Goal: Transaction & Acquisition: Book appointment/travel/reservation

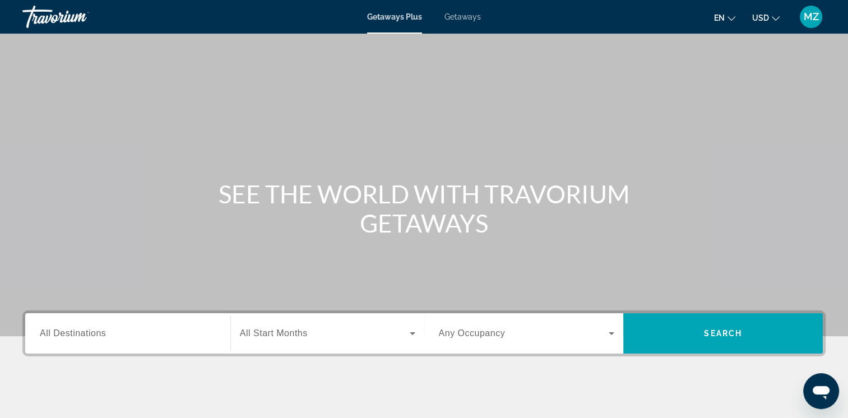
click at [475, 14] on span "Getaways" at bounding box center [463, 16] width 36 height 9
click at [775, 19] on icon "Change currency" at bounding box center [776, 19] width 8 height 8
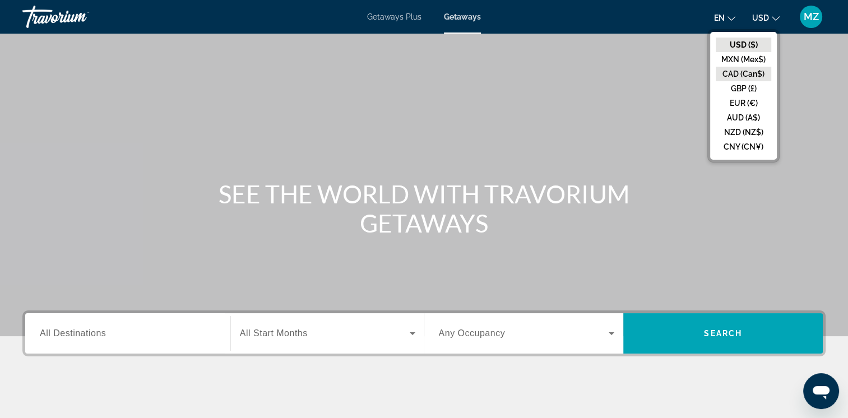
click at [738, 71] on button "CAD (Can$)" at bounding box center [743, 74] width 55 height 15
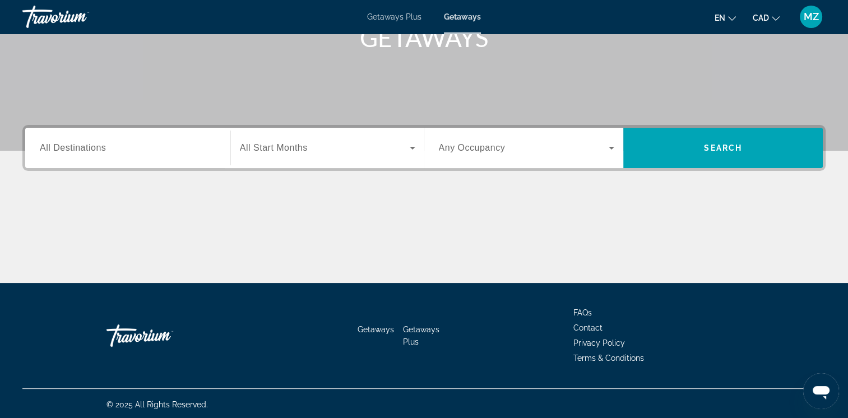
scroll to position [187, 0]
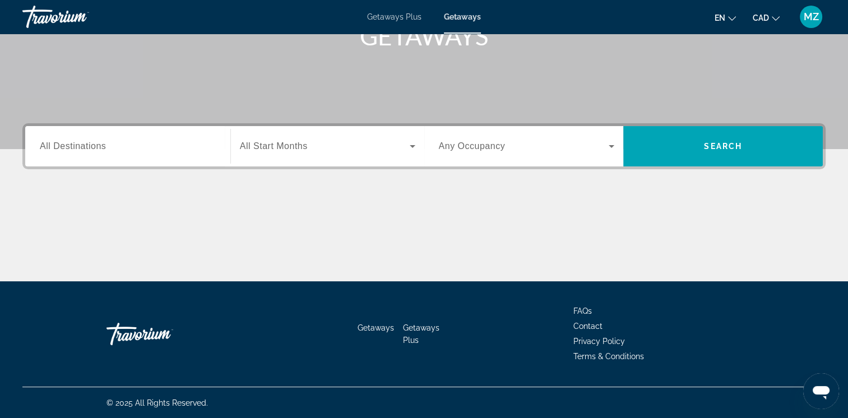
click at [99, 147] on span "All Destinations" at bounding box center [73, 146] width 66 height 10
click at [99, 147] on input "Destination All Destinations" at bounding box center [128, 146] width 176 height 13
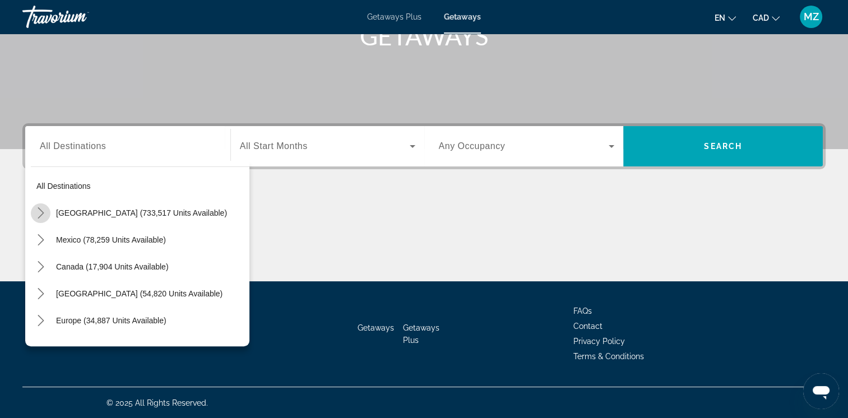
click at [43, 215] on icon "Toggle United States (733,517 units available) submenu" at bounding box center [40, 212] width 11 height 11
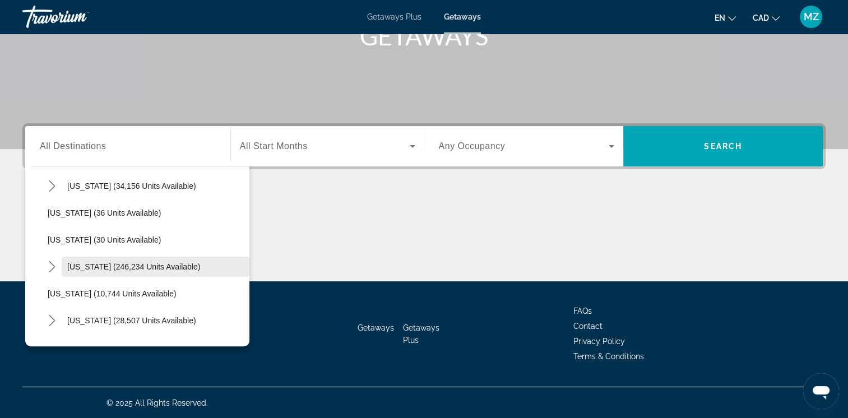
scroll to position [201, 0]
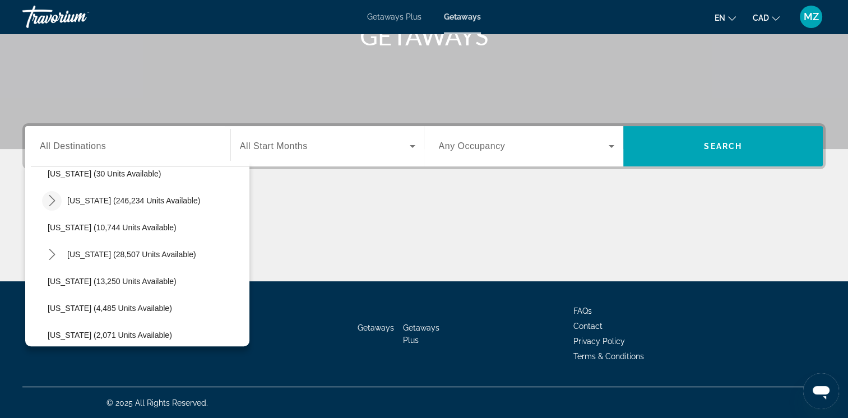
click at [56, 201] on icon "Toggle Florida (246,234 units available) submenu" at bounding box center [52, 200] width 11 height 11
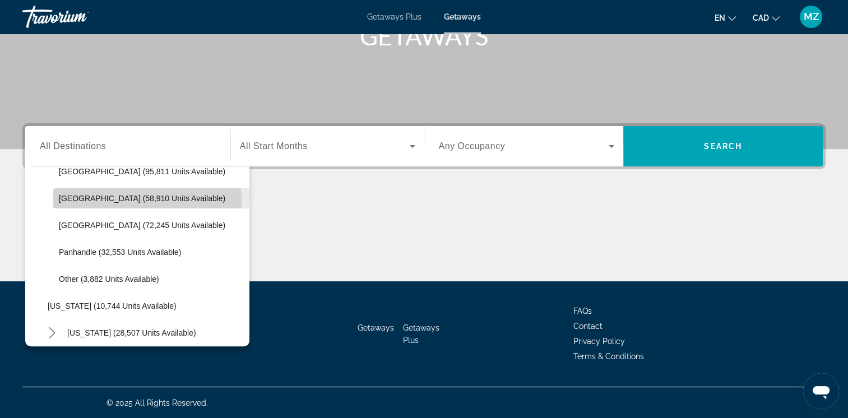
drag, startPoint x: 133, startPoint y: 200, endPoint x: 322, endPoint y: 149, distance: 195.7
click at [131, 200] on span "East Coast (58,910 units available)" at bounding box center [142, 198] width 166 height 9
type input "**********"
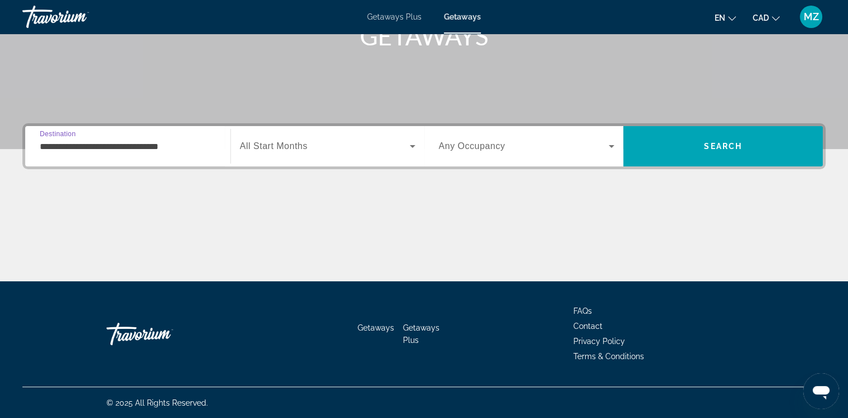
click at [325, 150] on span "Search widget" at bounding box center [325, 146] width 170 height 13
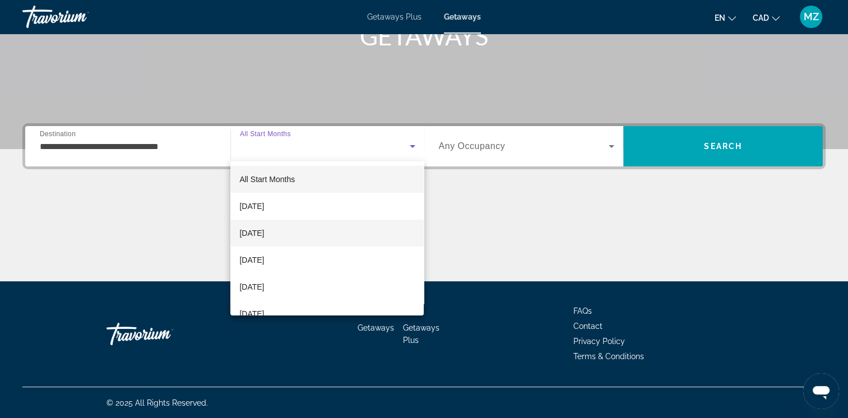
click at [264, 234] on span "November 2025" at bounding box center [251, 232] width 25 height 13
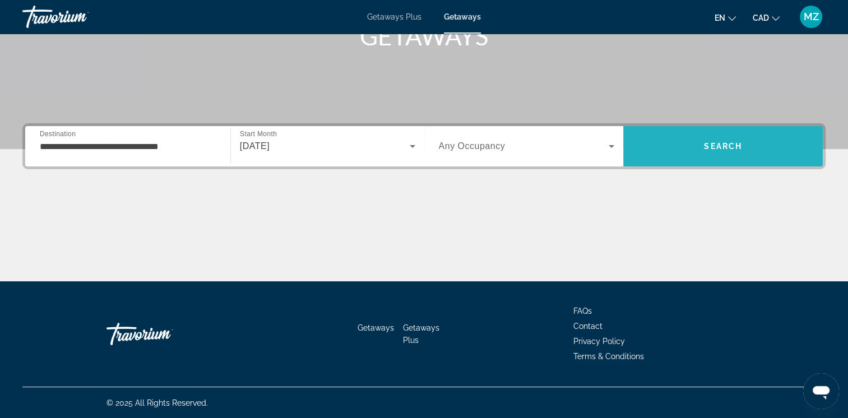
click at [728, 155] on span "Search" at bounding box center [723, 146] width 200 height 27
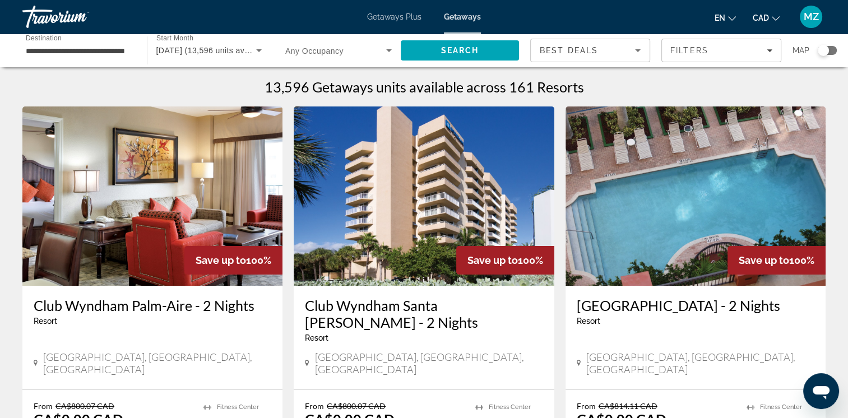
click at [632, 55] on icon "Sort by" at bounding box center [637, 50] width 13 height 13
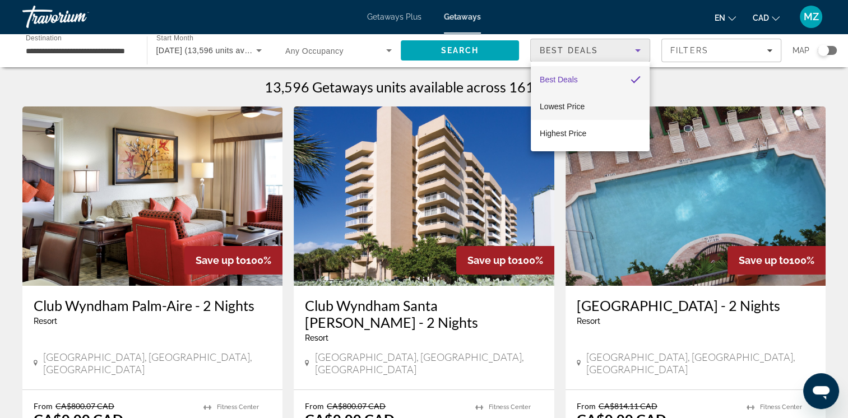
click at [581, 106] on span "Lowest Price" at bounding box center [562, 106] width 45 height 9
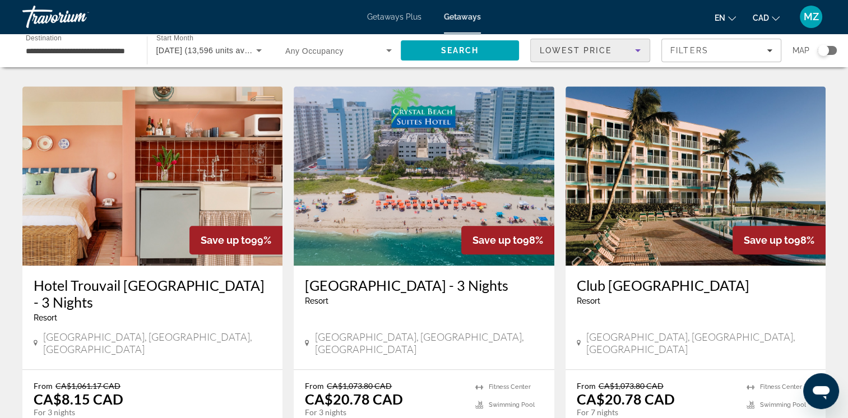
scroll to position [1009, 0]
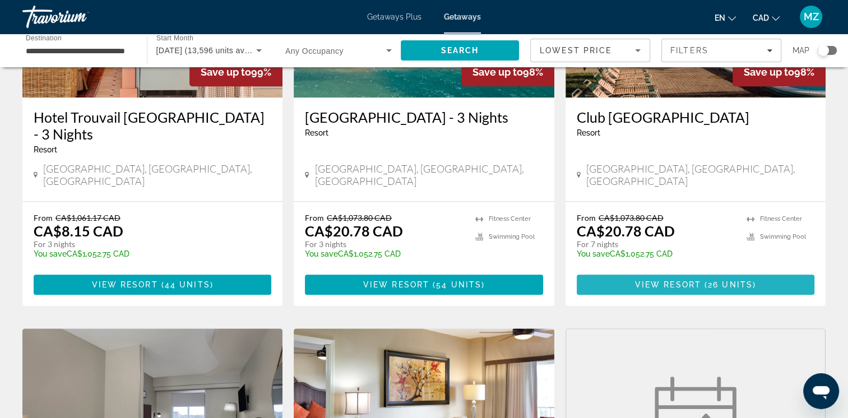
click at [695, 280] on span "View Resort" at bounding box center [668, 284] width 66 height 9
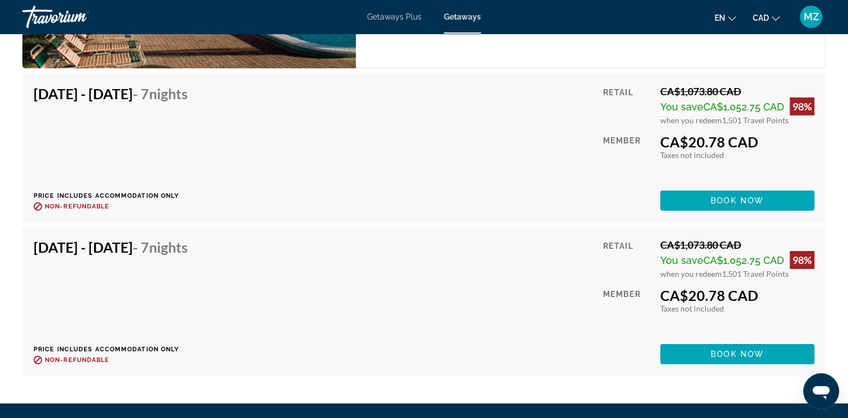
scroll to position [4092, 0]
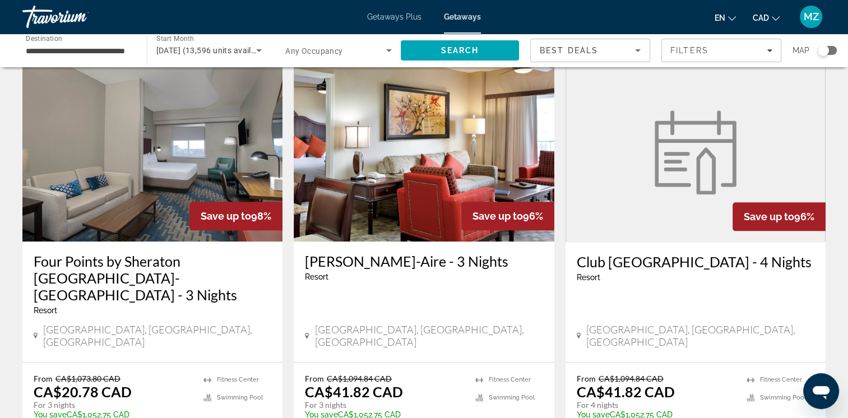
scroll to position [1345, 0]
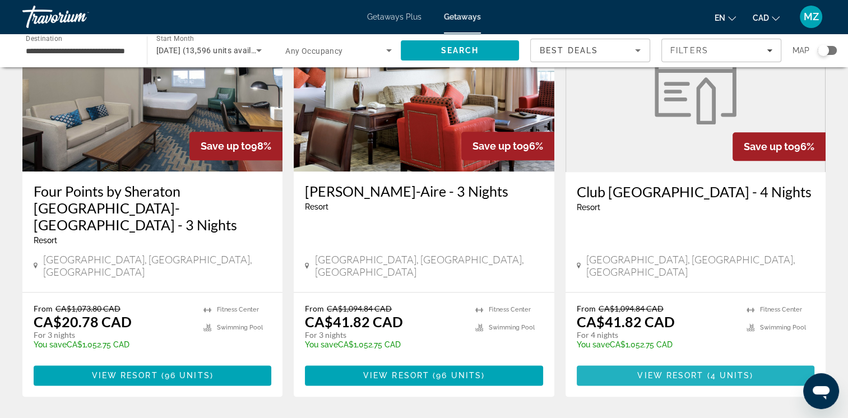
click at [679, 371] on span "View Resort" at bounding box center [670, 375] width 66 height 9
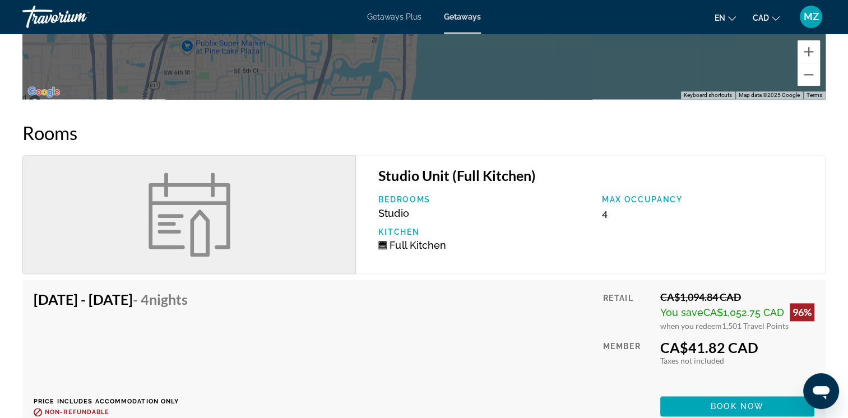
scroll to position [1457, 0]
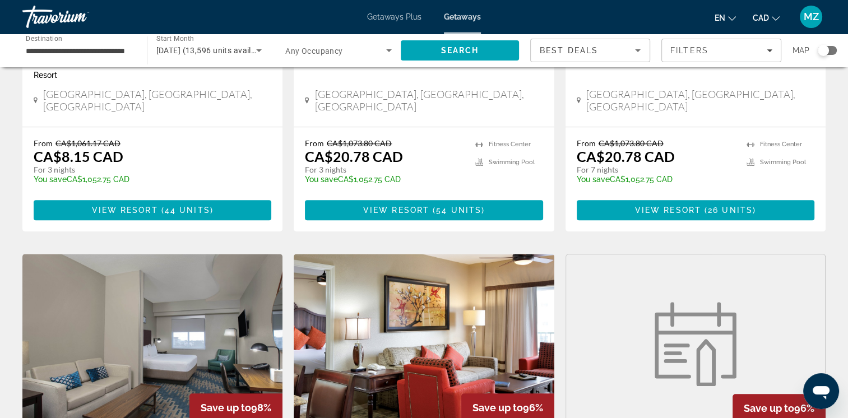
scroll to position [1345, 0]
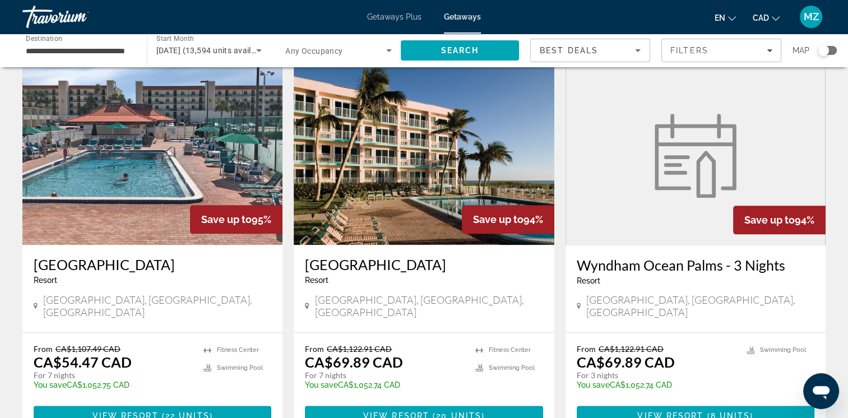
scroll to position [1289, 0]
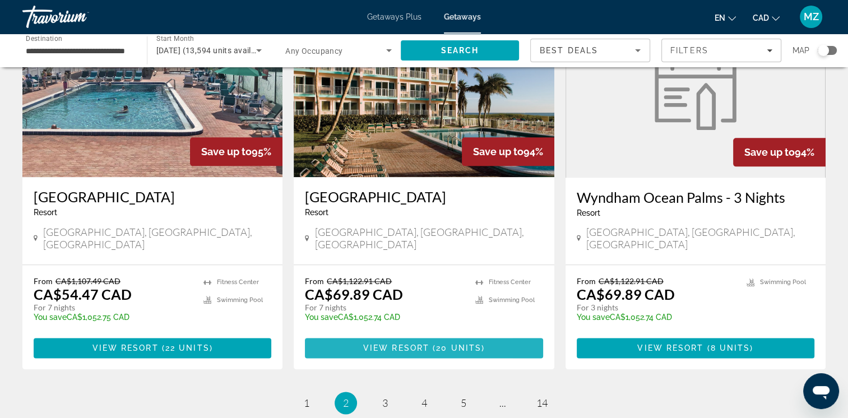
click at [386, 335] on span "Main content" at bounding box center [424, 348] width 238 height 27
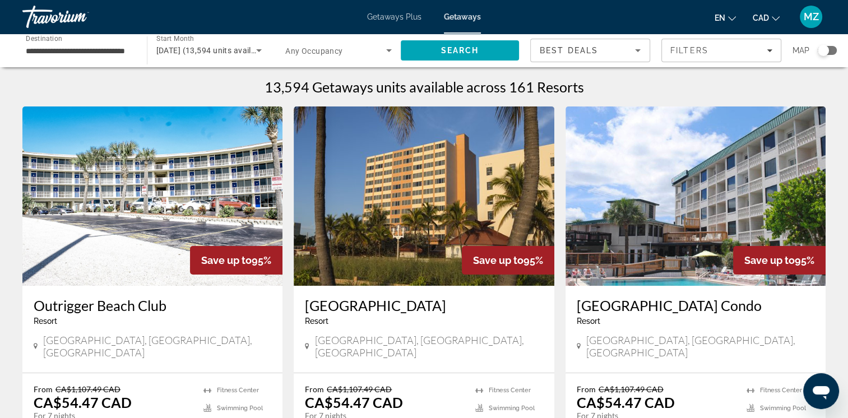
scroll to position [112, 0]
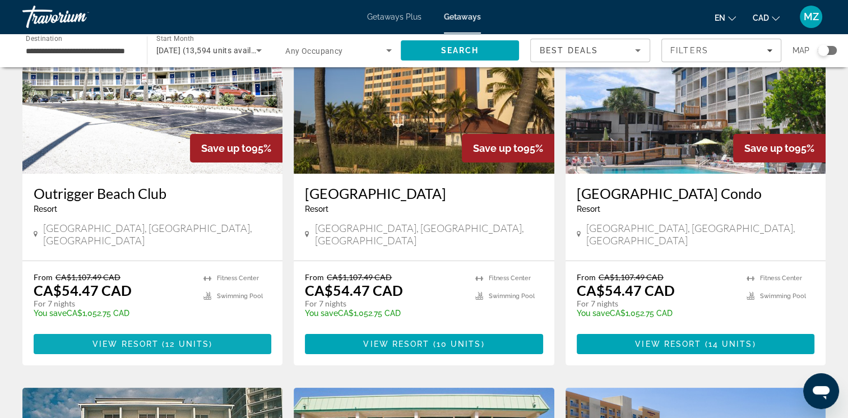
click at [131, 340] on span "View Resort" at bounding box center [125, 344] width 66 height 9
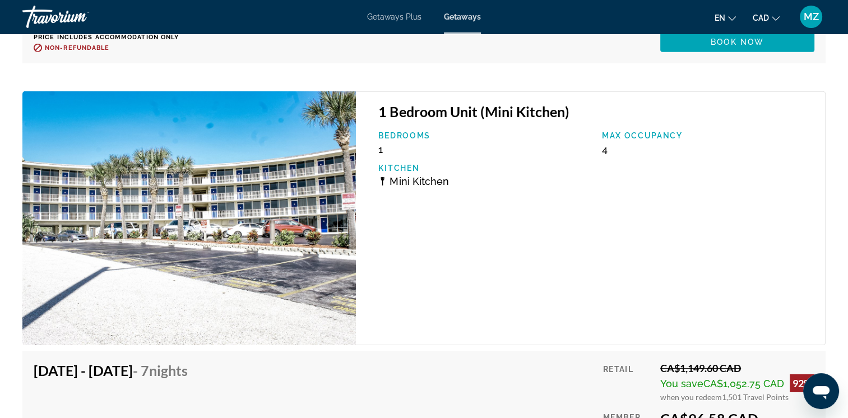
scroll to position [3700, 0]
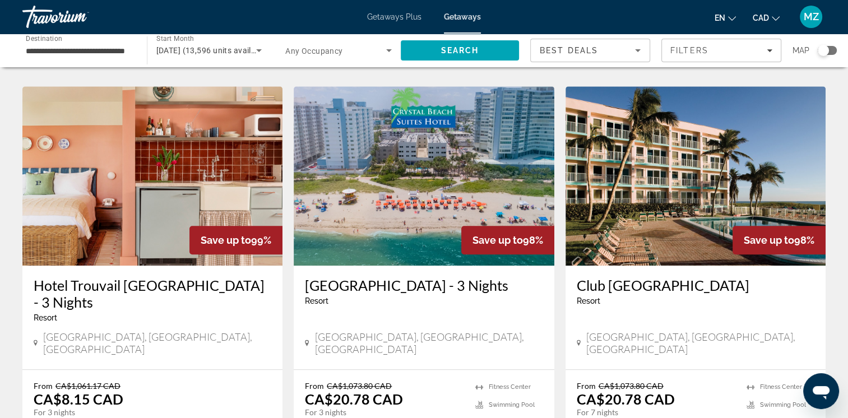
scroll to position [897, 0]
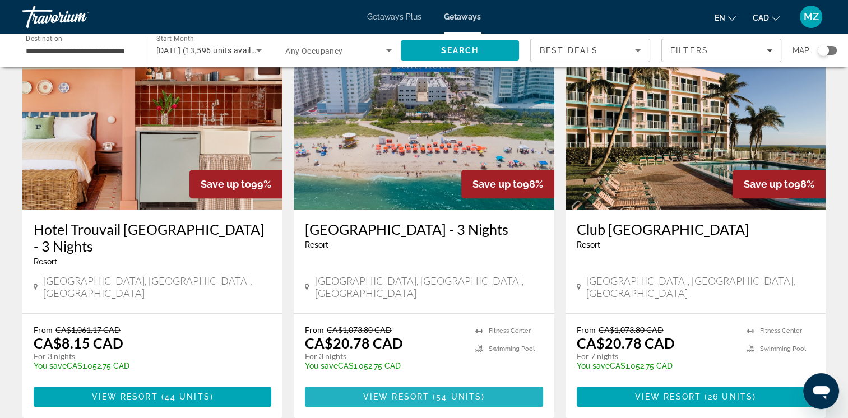
click at [436, 392] on span "54 units" at bounding box center [458, 396] width 45 height 9
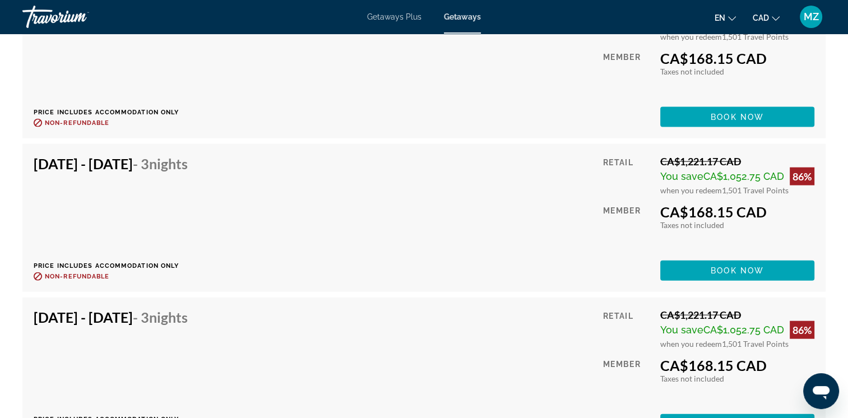
scroll to position [2410, 0]
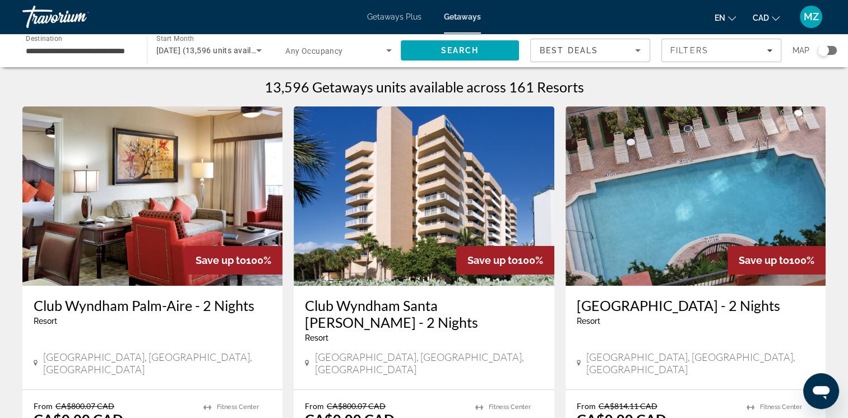
drag, startPoint x: 465, startPoint y: 344, endPoint x: 444, endPoint y: 361, distance: 27.1
click at [456, 354] on div "Club Wyndham Santa Barbara - 2 Nights Resort - This is an adults only resort Po…" at bounding box center [424, 338] width 260 height 104
